Goal: Information Seeking & Learning: Learn about a topic

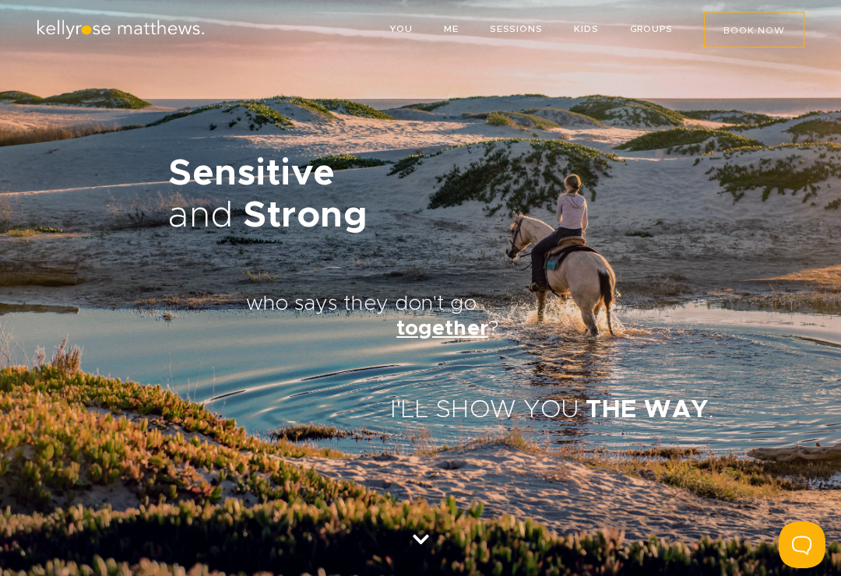
click at [655, 25] on link "GROUPS" at bounding box center [651, 28] width 43 height 9
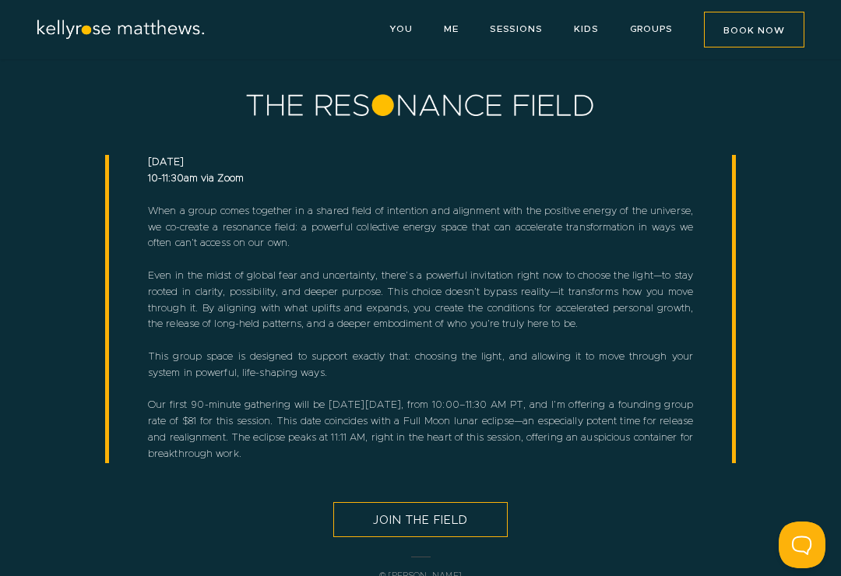
scroll to position [9, 0]
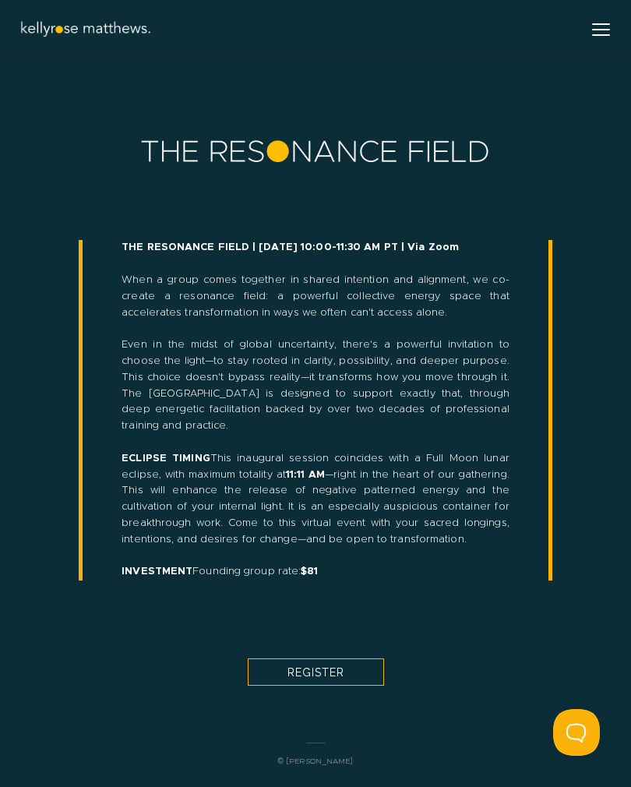
scroll to position [24, 0]
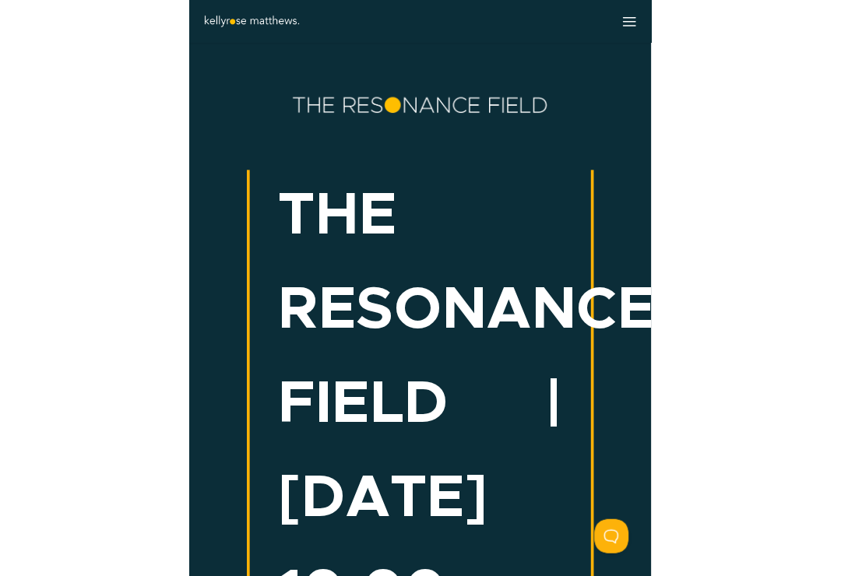
scroll to position [24, 0]
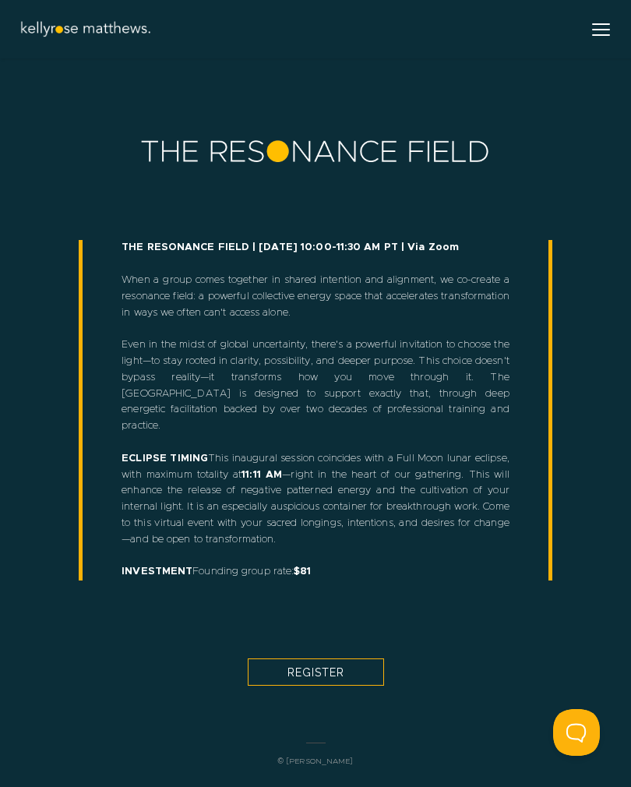
scroll to position [24, 0]
click at [617, 407] on div "THE RESONANCE FIELD | September 7th, 10:00-11:30 AM PT | Via Zoom When a group …" at bounding box center [315, 393] width 631 height 584
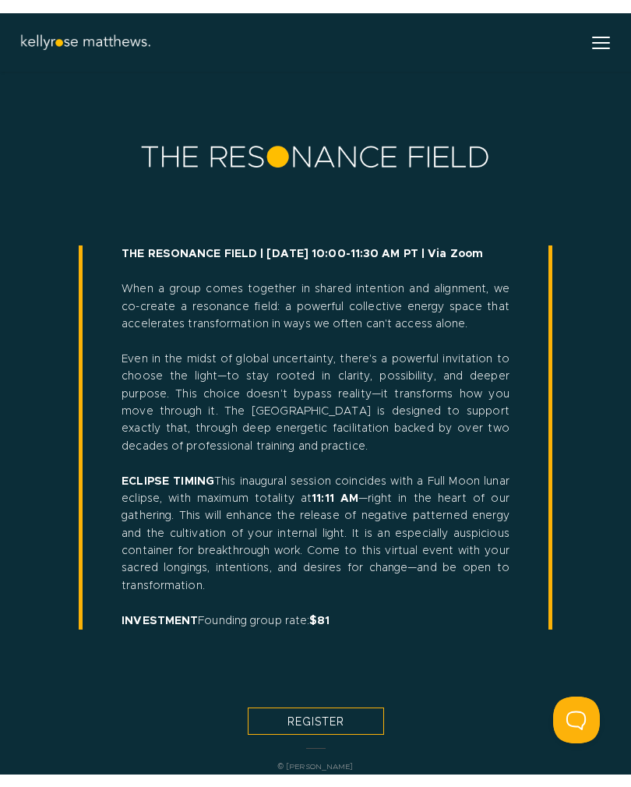
scroll to position [24, 0]
